Goal: Obtain resource: Download file/media

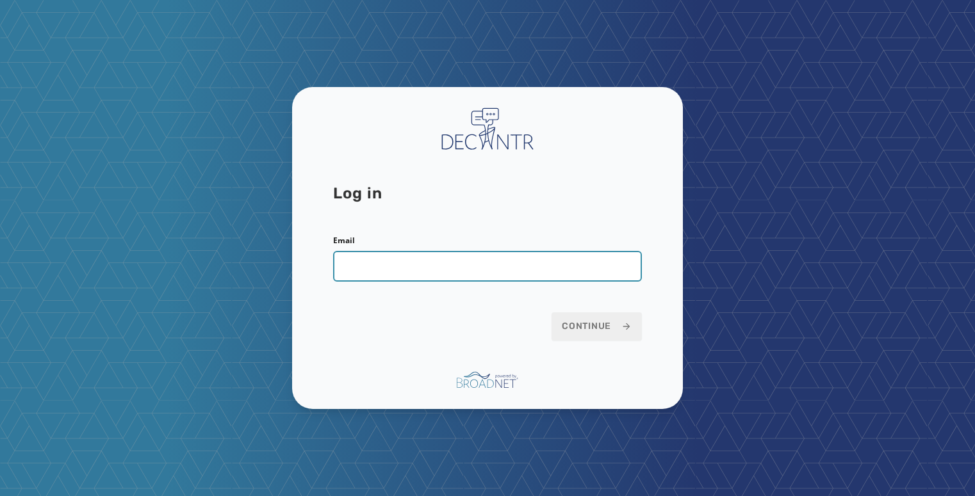
click at [425, 275] on input "Email" at bounding box center [487, 266] width 309 height 31
type input "**********"
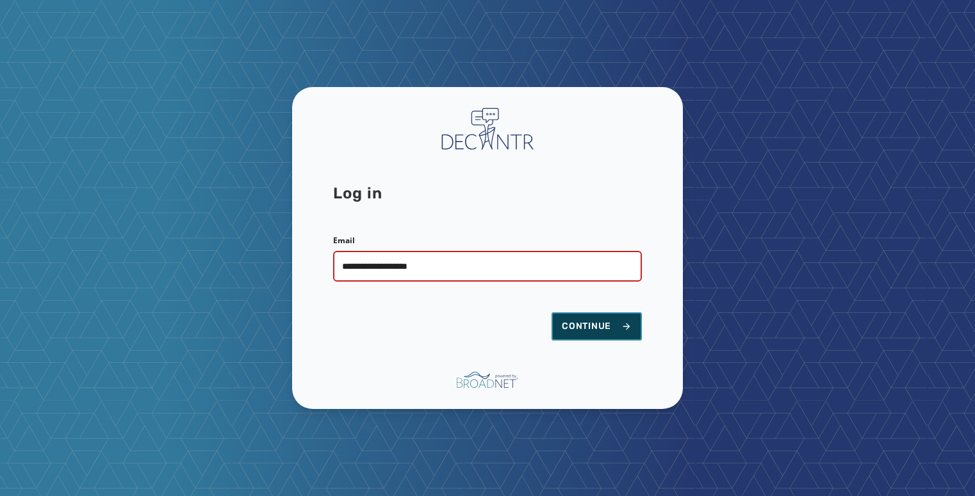
click at [590, 338] on button "Continue" at bounding box center [596, 326] width 90 height 28
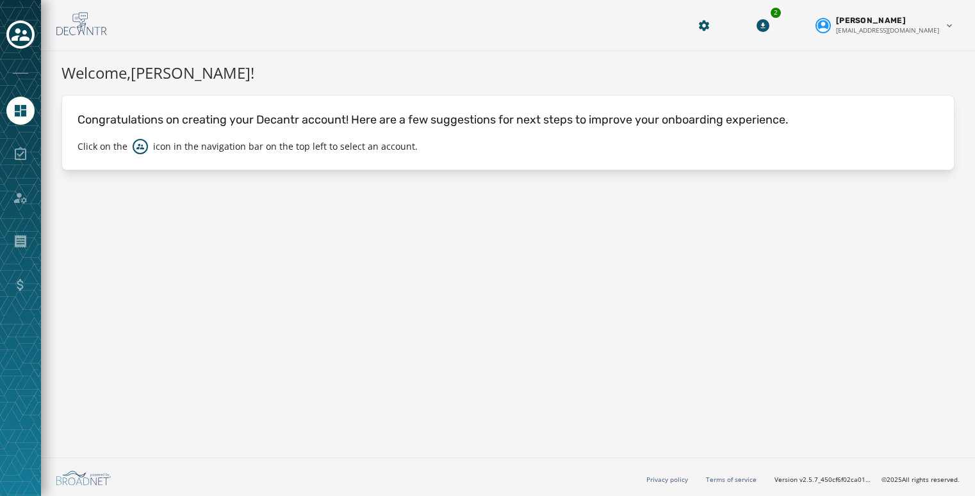
click at [833, 422] on div "Welcome, [PERSON_NAME] ! Congratulations on creating your Decantr account! Here…" at bounding box center [508, 252] width 934 height 402
click at [29, 40] on div "Toggle account select drawer" at bounding box center [20, 34] width 23 height 23
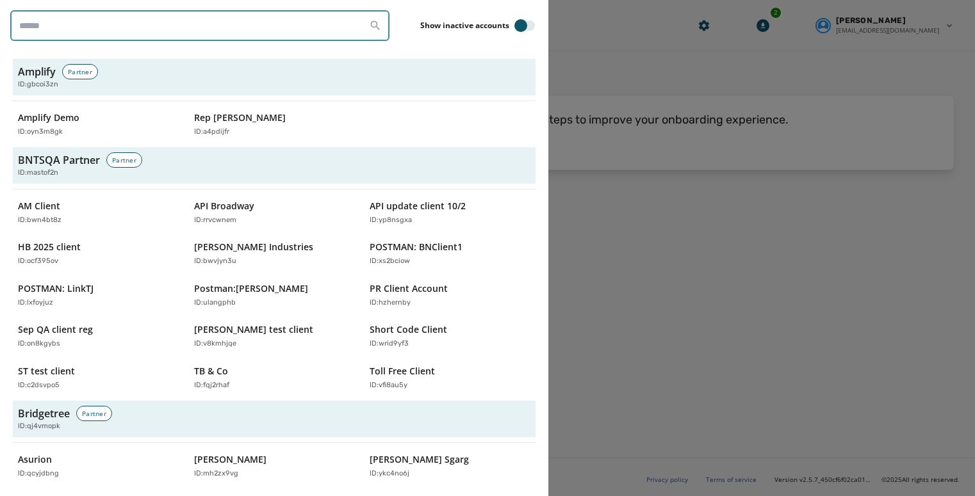
click at [50, 17] on input "search" at bounding box center [199, 25] width 379 height 31
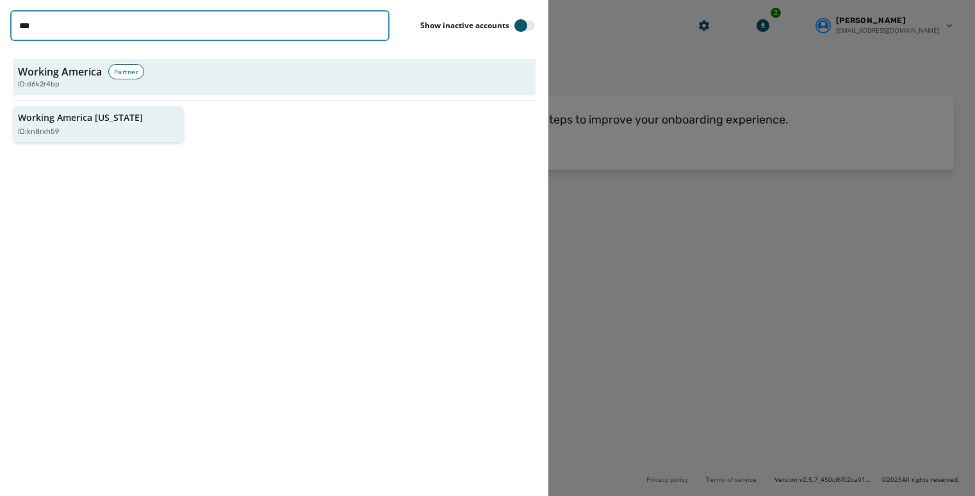
type input "***"
click at [42, 123] on p "Working America [US_STATE]" at bounding box center [80, 117] width 125 height 13
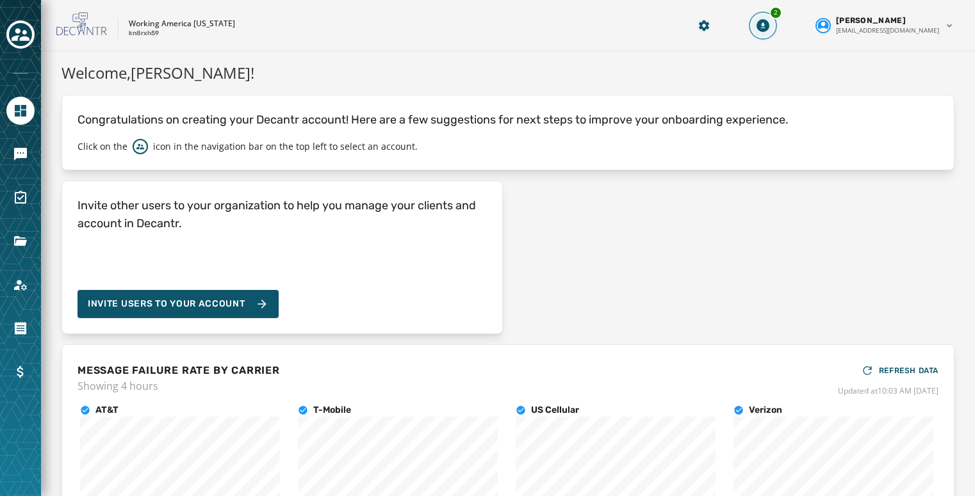
click at [774, 26] on button "2" at bounding box center [762, 25] width 23 height 23
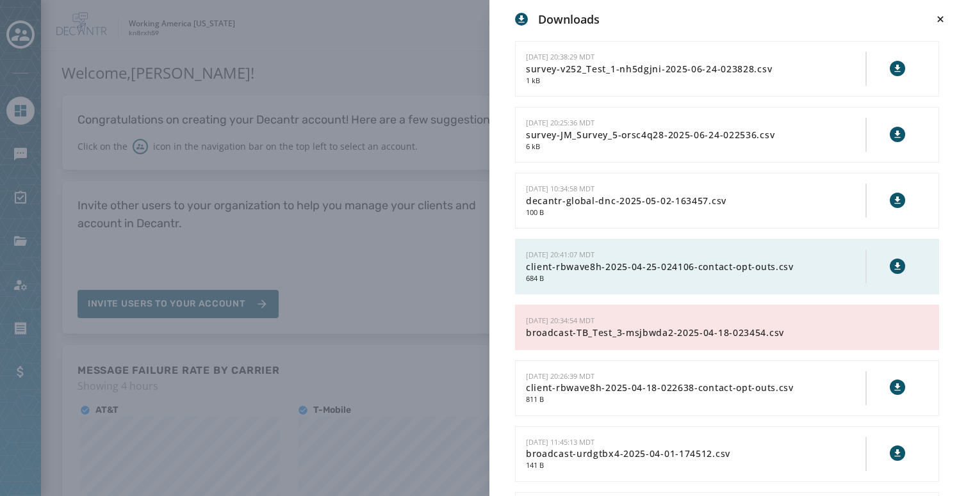
click at [421, 102] on div "Downloads [DATE] 20:38:29 MDT survey-v252_Test_1-nh5dgjni-2025-06-24-023828.csv…" at bounding box center [487, 248] width 975 height 496
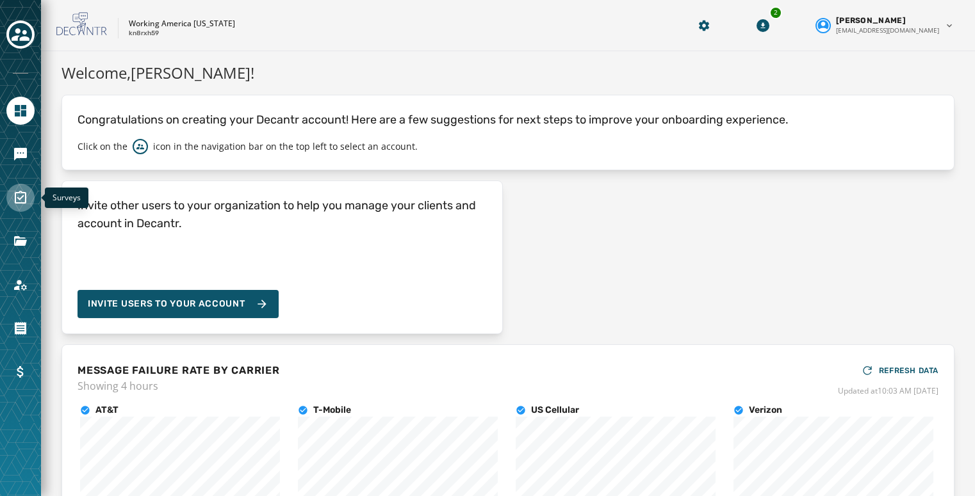
click at [20, 200] on icon "Navigate to Surveys" at bounding box center [20, 197] width 15 height 15
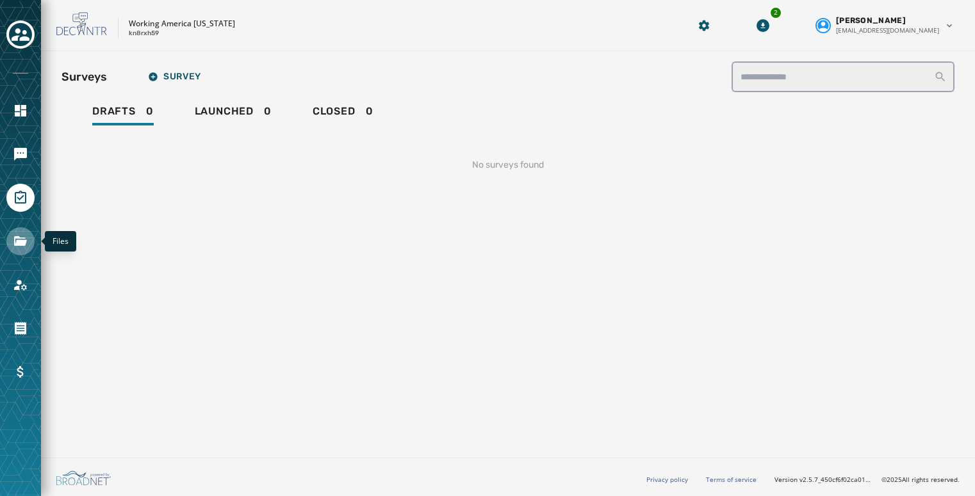
click at [17, 249] on link "Navigate to Files" at bounding box center [20, 241] width 28 height 28
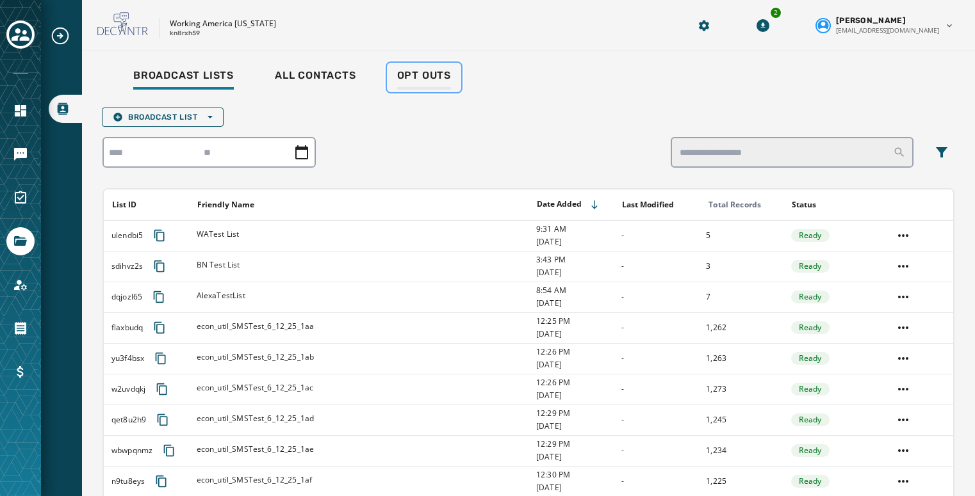
click at [424, 68] on link "Opt Outs" at bounding box center [424, 77] width 74 height 29
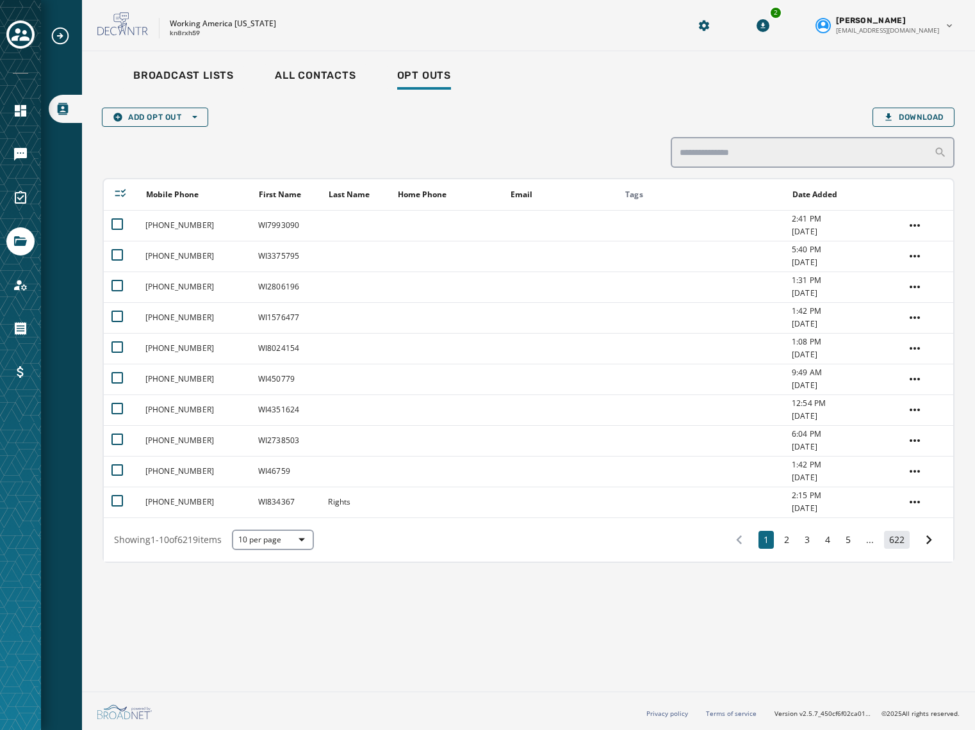
click at [898, 496] on button "622" at bounding box center [897, 540] width 26 height 18
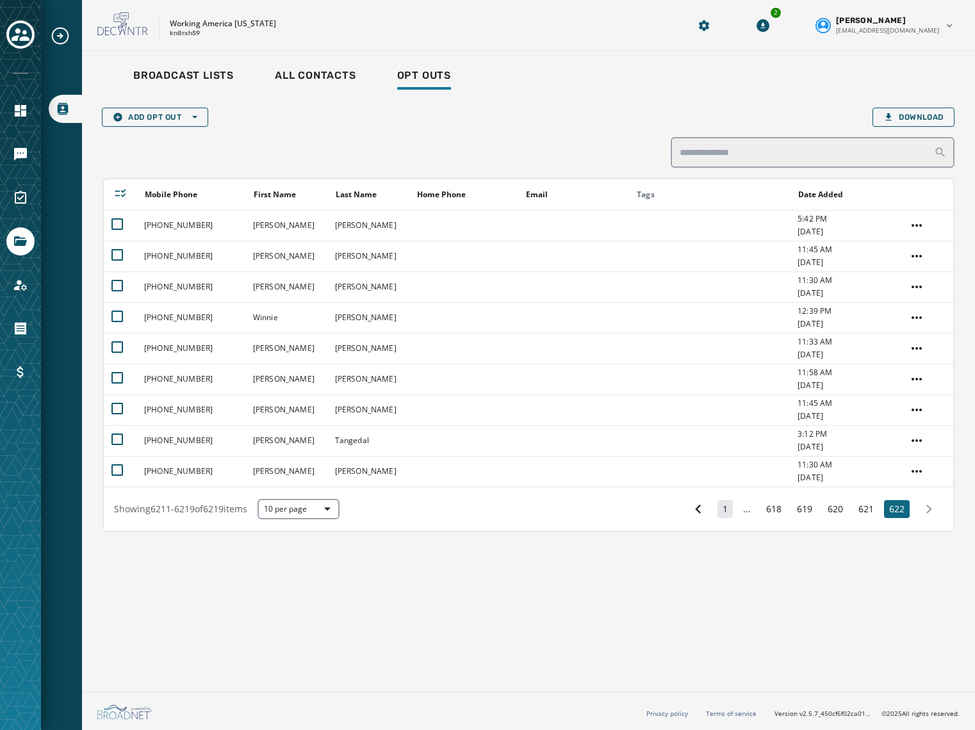
click at [726, 496] on button "1" at bounding box center [724, 509] width 15 height 18
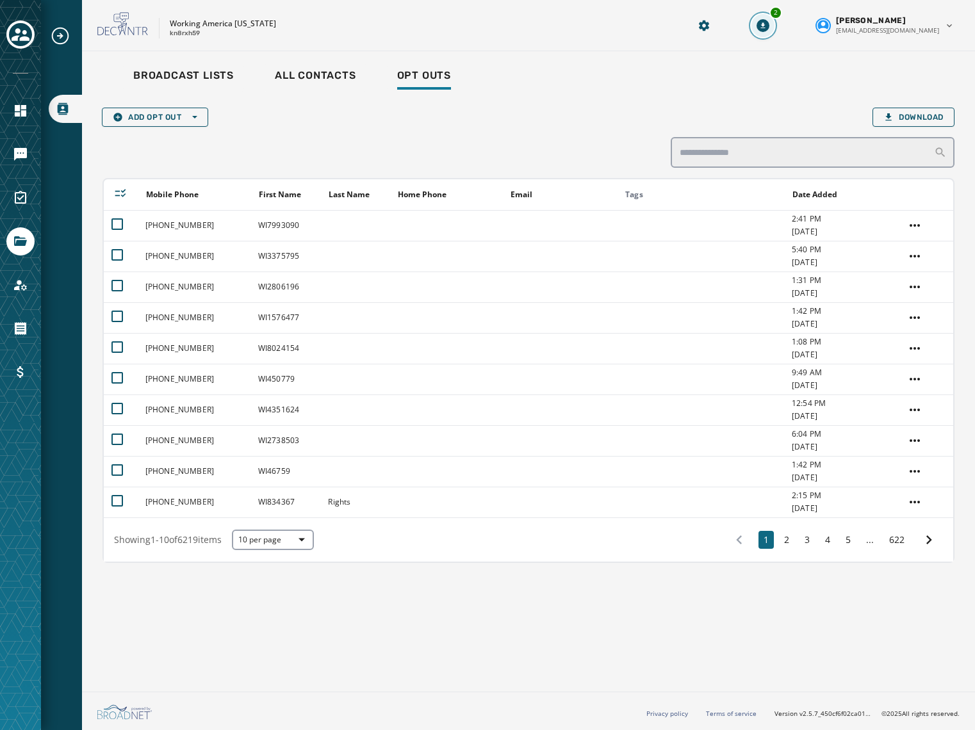
click at [774, 21] on button "2" at bounding box center [762, 25] width 23 height 23
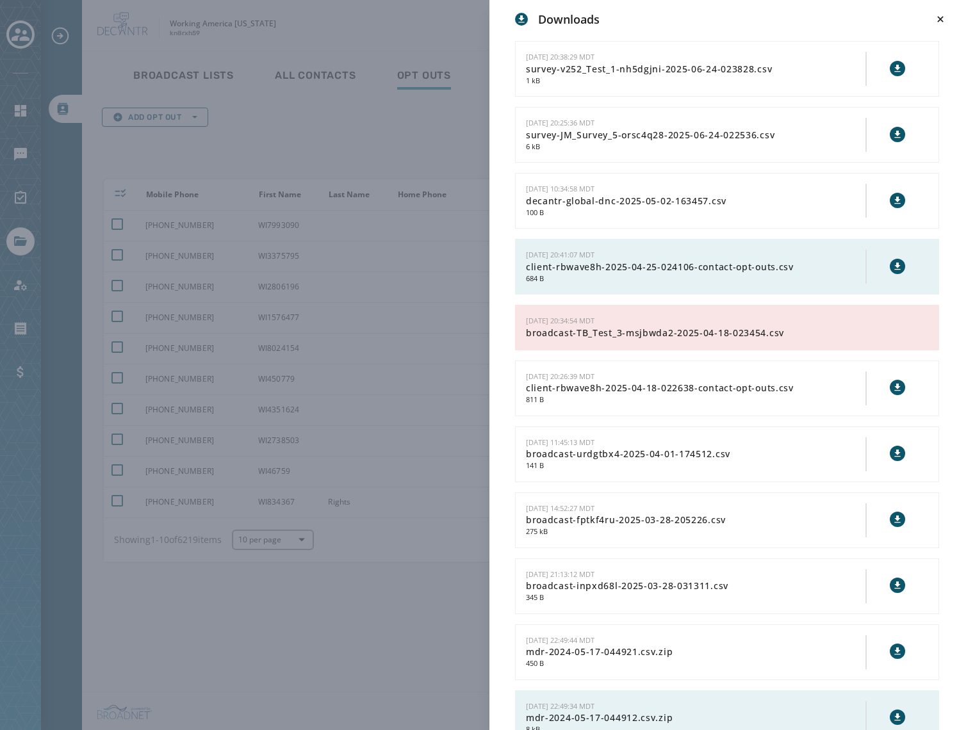
click at [442, 144] on div "Downloads [DATE] 20:38:29 MDT survey-v252_Test_1-nh5dgjni-2025-06-24-023828.csv…" at bounding box center [487, 365] width 975 height 730
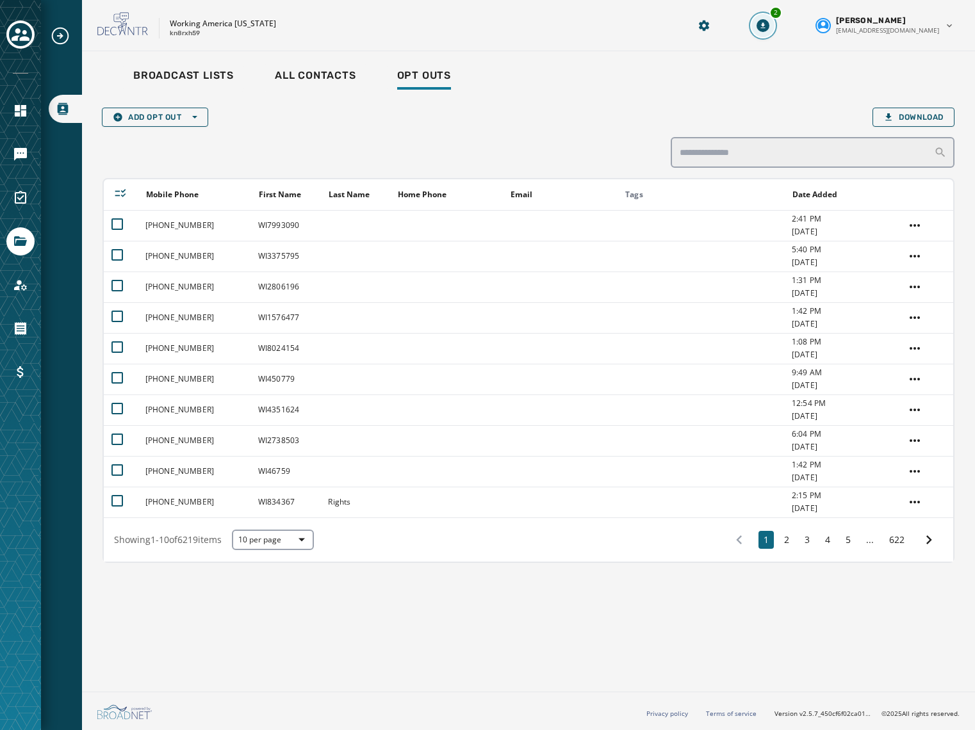
click at [769, 22] on icon "Download Menu" at bounding box center [762, 25] width 13 height 13
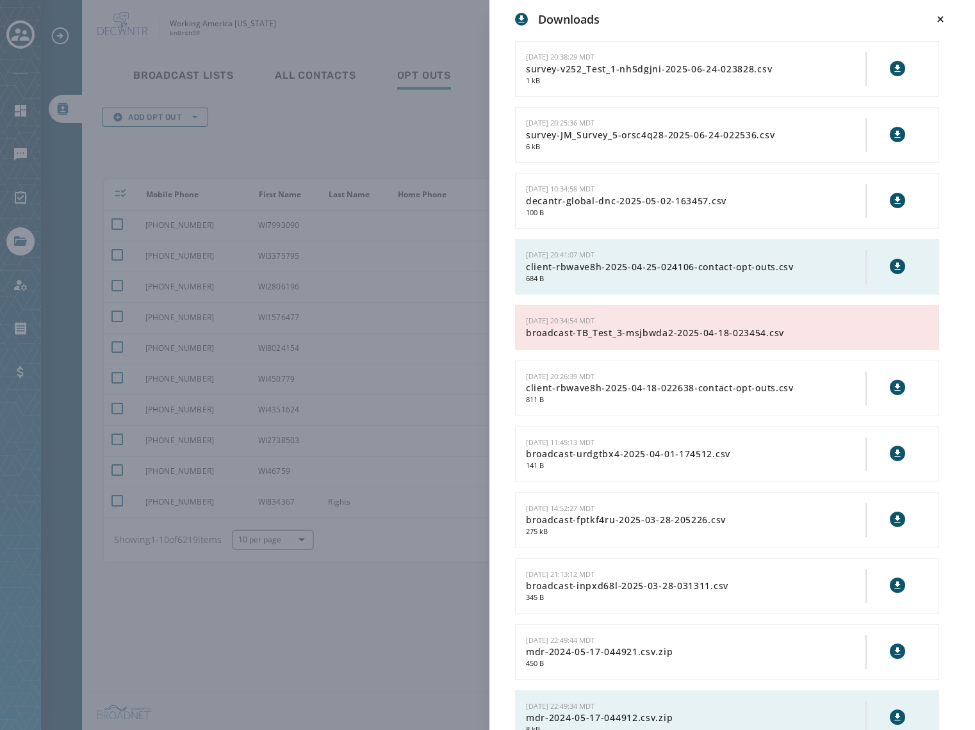
click at [412, 118] on div "Downloads [DATE] 20:38:29 MDT survey-v252_Test_1-nh5dgjni-2025-06-24-023828.csv…" at bounding box center [487, 365] width 975 height 730
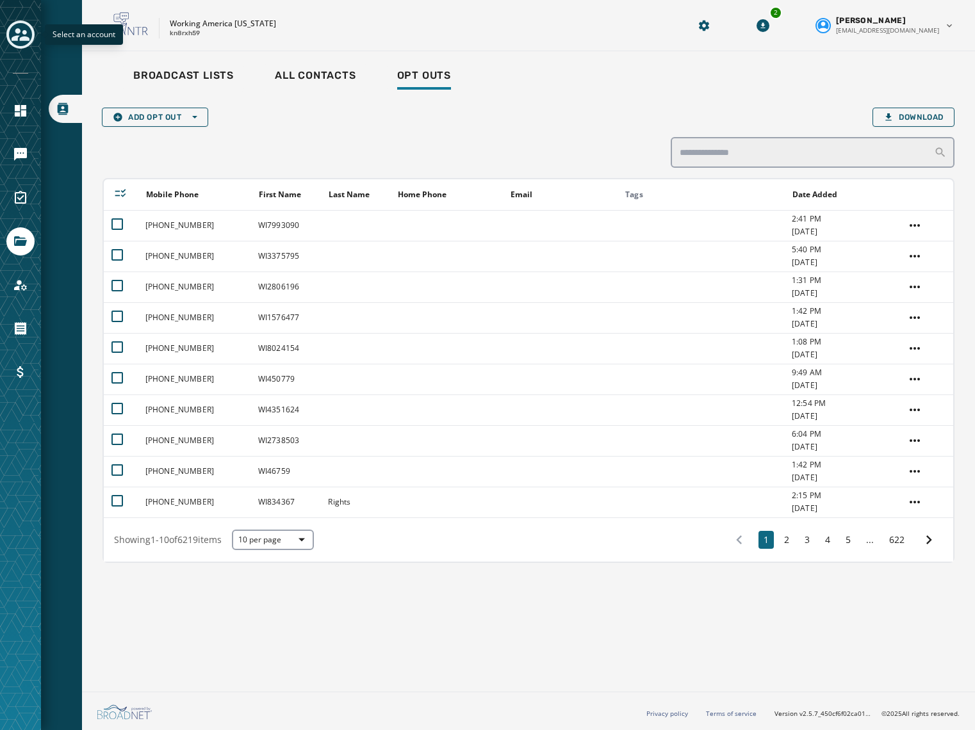
click at [23, 30] on icon "Toggle account select drawer" at bounding box center [21, 35] width 18 height 18
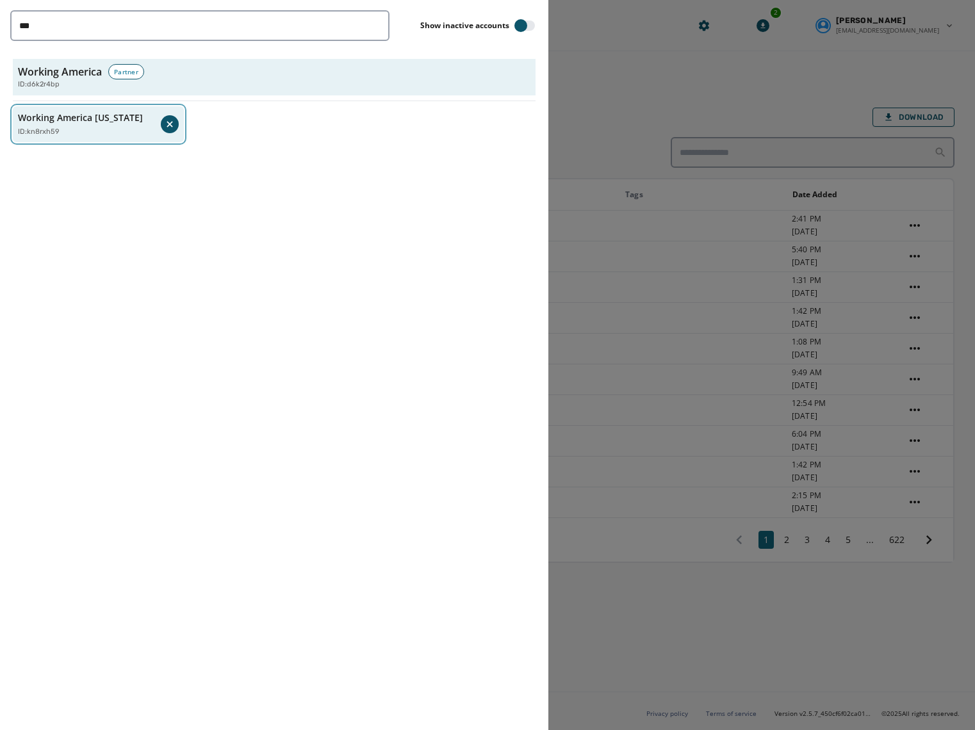
click at [170, 117] on div at bounding box center [170, 124] width 18 height 18
drag, startPoint x: 637, startPoint y: 86, endPoint x: 617, endPoint y: 83, distance: 20.0
click at [617, 83] on div at bounding box center [487, 365] width 975 height 730
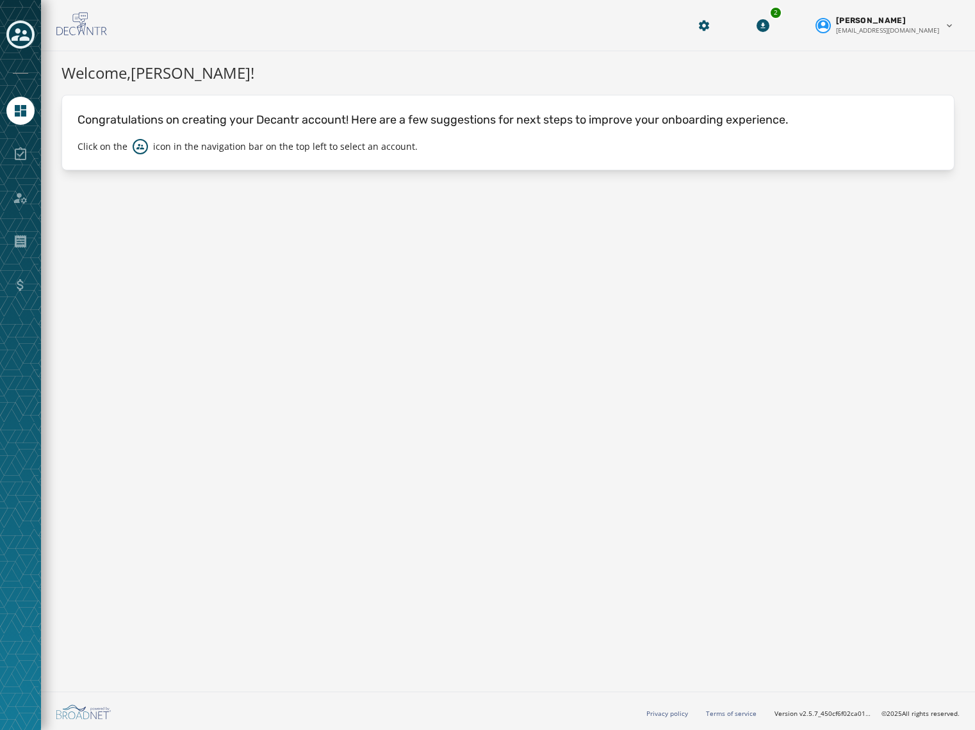
click at [770, 340] on div "Welcome, [PERSON_NAME] ! Congratulations on creating your Decantr account! Here…" at bounding box center [508, 368] width 934 height 635
drag, startPoint x: 595, startPoint y: 61, endPoint x: 595, endPoint y: 33, distance: 27.5
click at [595, 59] on div "Welcome, [PERSON_NAME] ! Congratulations on creating your Decantr account! Here…" at bounding box center [508, 368] width 934 height 635
